Goal: Transaction & Acquisition: Book appointment/travel/reservation

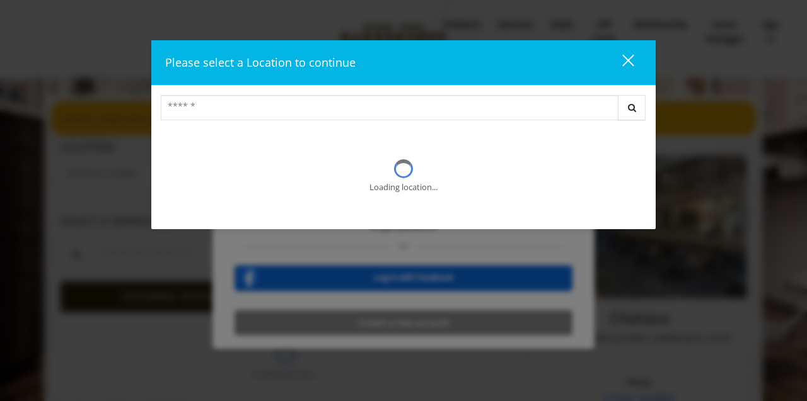
type input "**********"
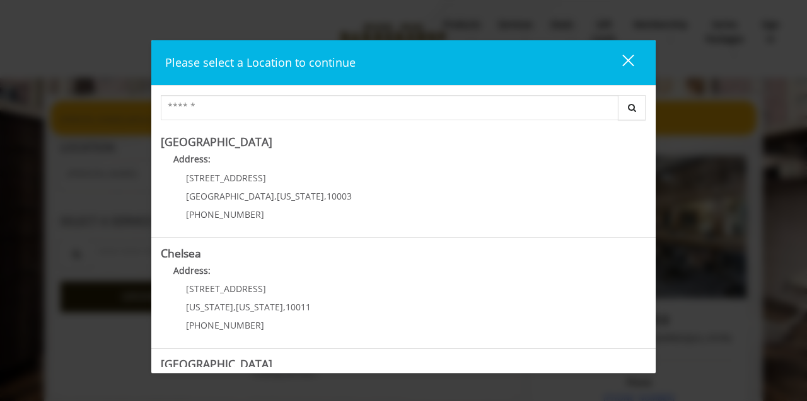
click at [450, 113] on input "Search Center" at bounding box center [389, 107] width 457 height 25
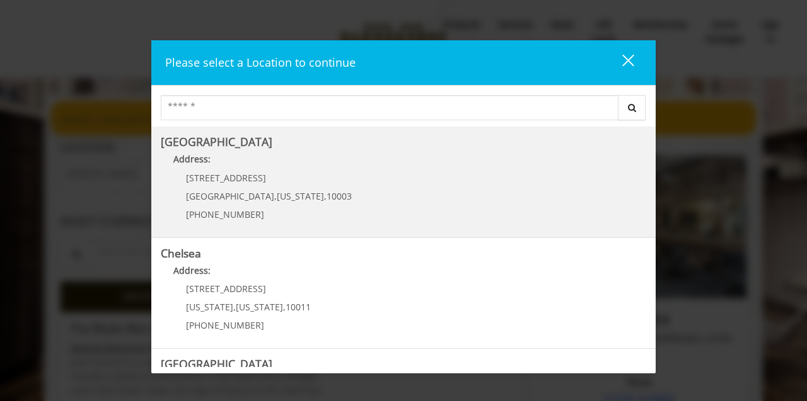
click at [230, 156] on Village "Address:" at bounding box center [403, 162] width 485 height 20
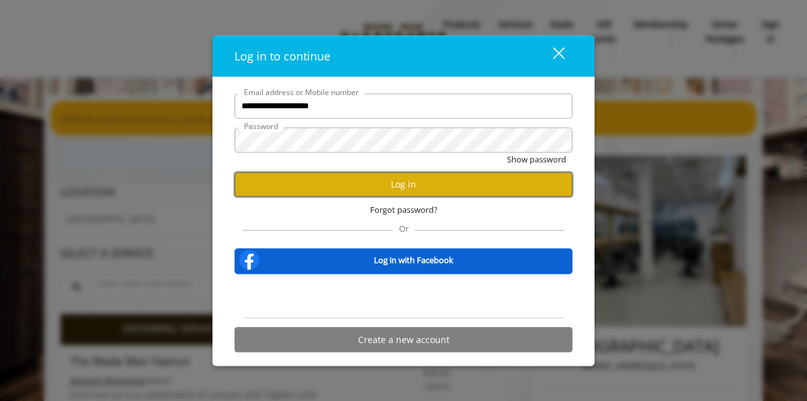
click at [415, 186] on button "Log in" at bounding box center [403, 184] width 338 height 25
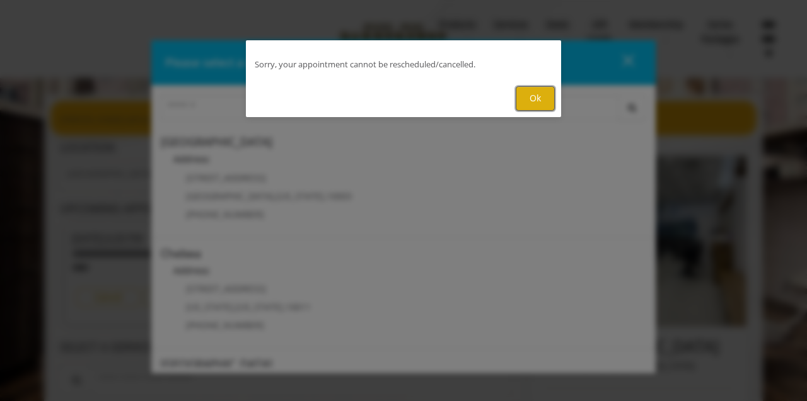
click at [536, 96] on button "Ok" at bounding box center [534, 98] width 39 height 25
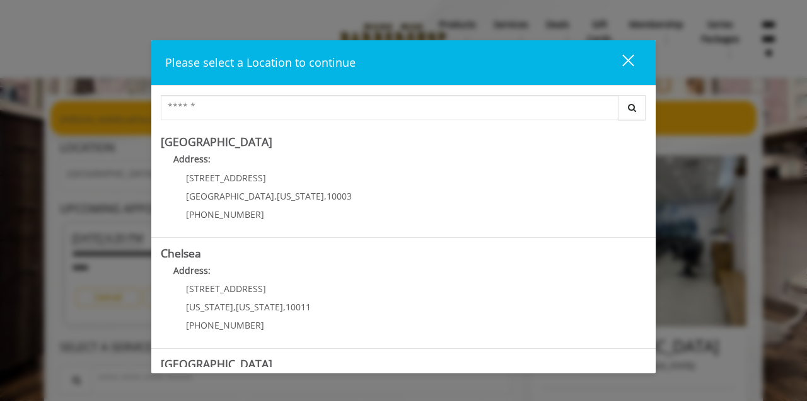
click at [633, 53] on button "close" at bounding box center [620, 63] width 43 height 26
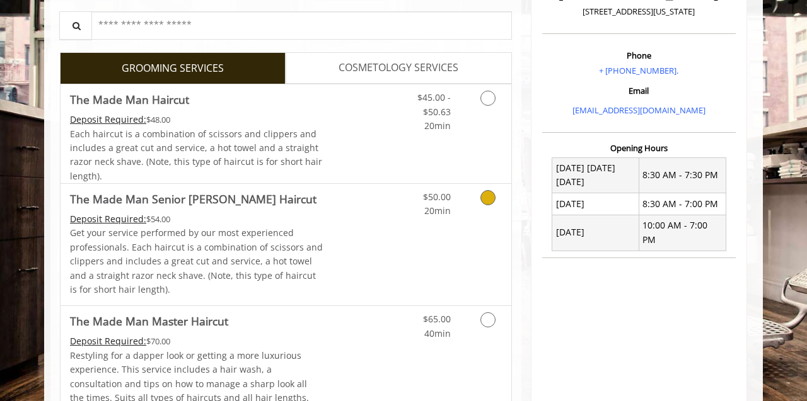
scroll to position [355, 0]
click at [485, 196] on icon "Grooming services" at bounding box center [487, 197] width 15 height 15
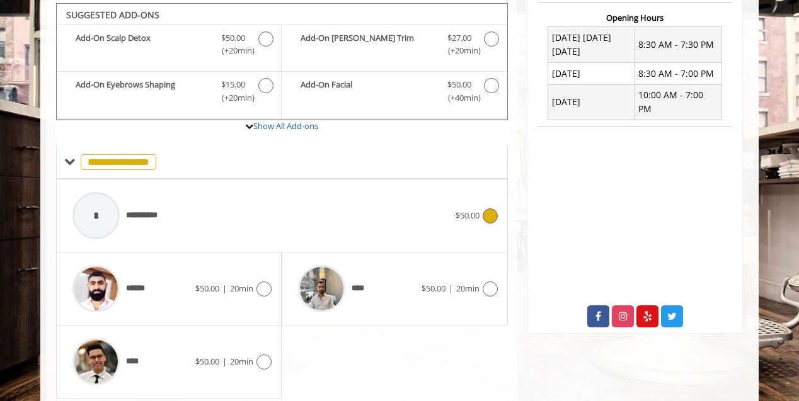
scroll to position [488, 0]
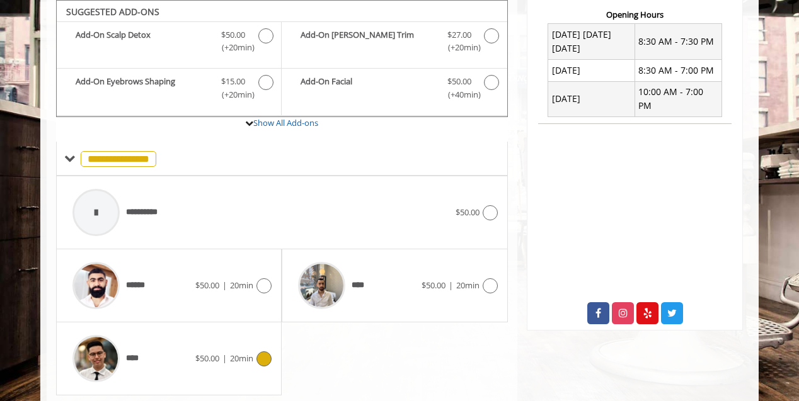
click at [266, 359] on icon at bounding box center [263, 359] width 15 height 15
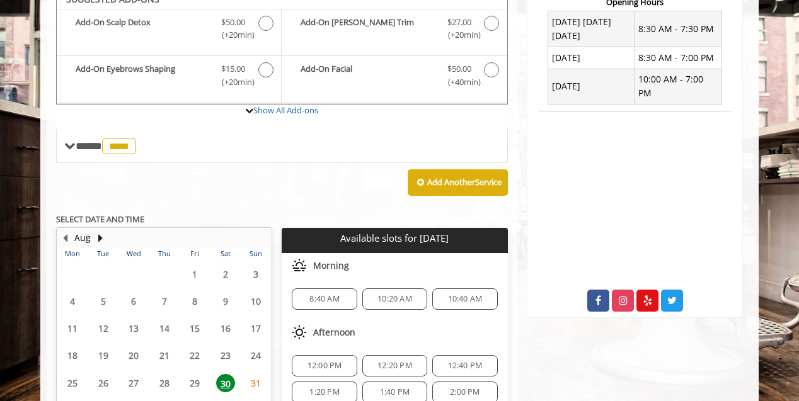
scroll to position [489, 0]
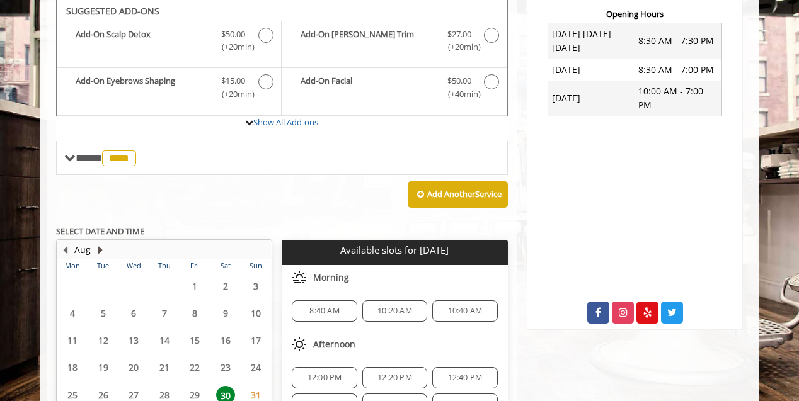
click at [99, 248] on button "Next Month" at bounding box center [100, 250] width 10 height 14
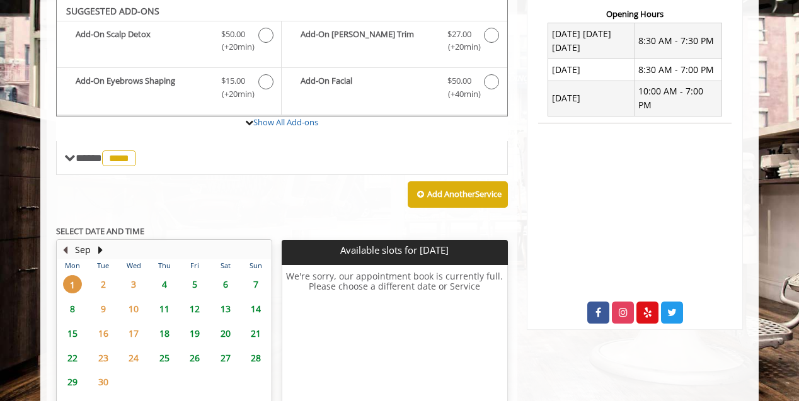
click at [67, 248] on button "Previous Month" at bounding box center [65, 250] width 10 height 14
